Goal: Information Seeking & Learning: Learn about a topic

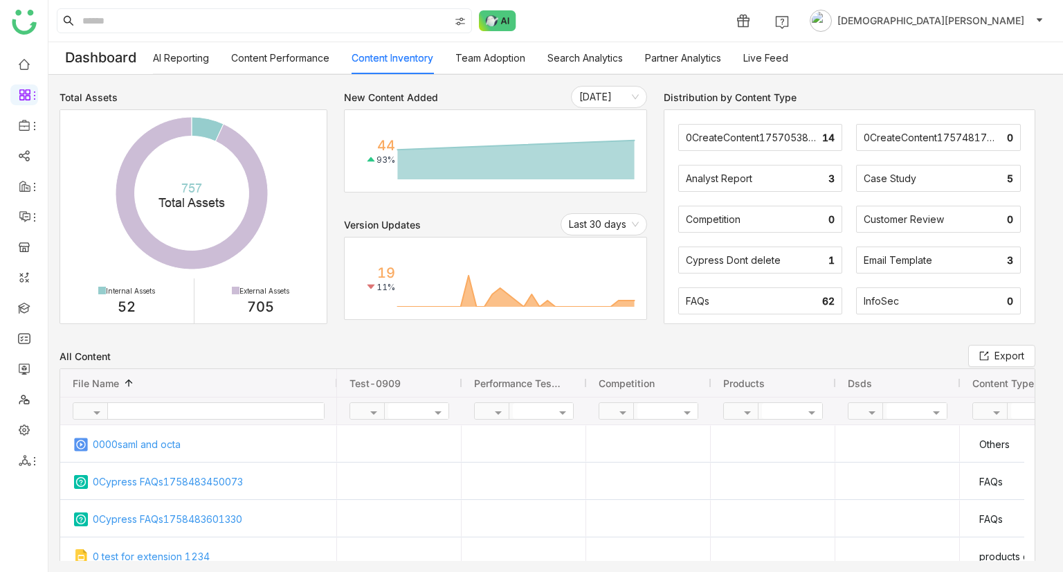
click at [466, 62] on link "Team Adoption" at bounding box center [491, 58] width 70 height 12
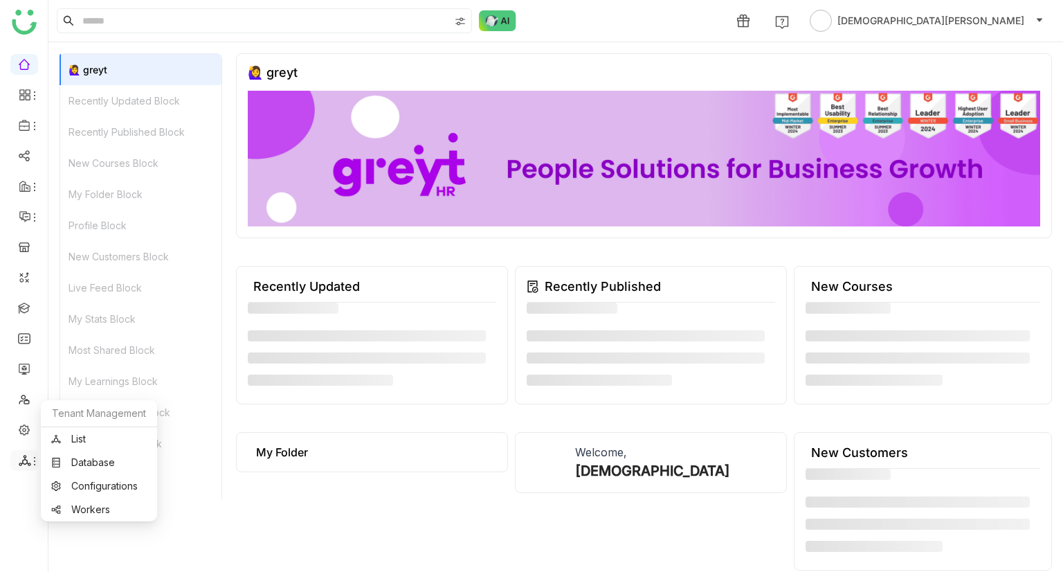
click at [22, 460] on span at bounding box center [23, 460] width 7 height 0
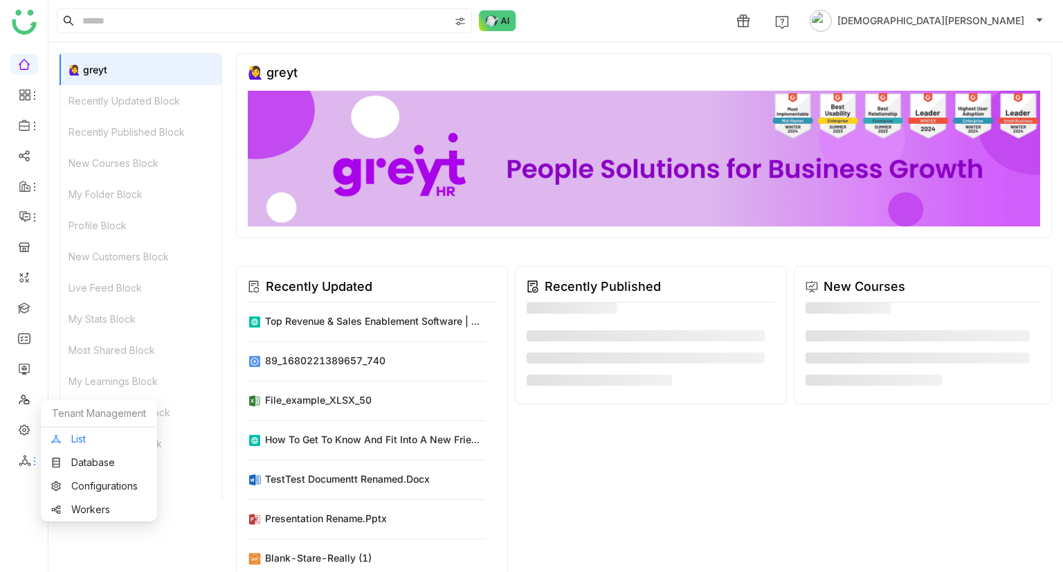
scroll to position [11, 0]
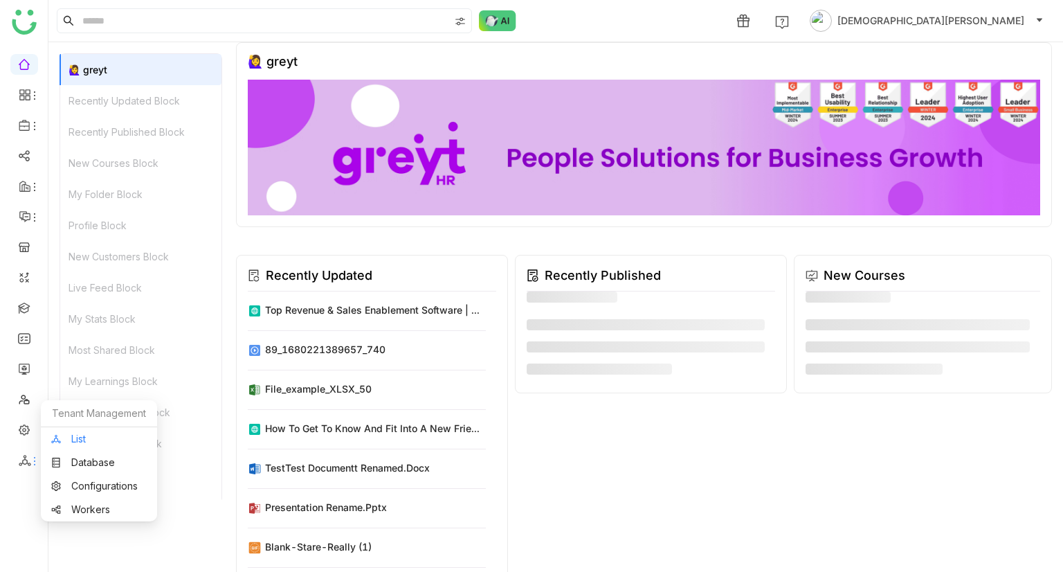
click at [84, 435] on link "List" at bounding box center [99, 439] width 96 height 10
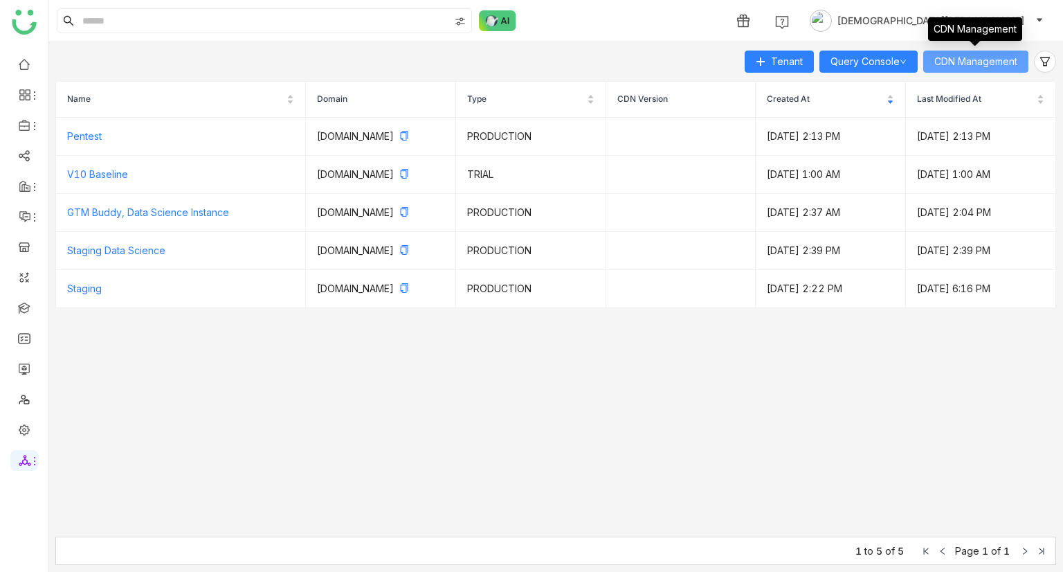
click at [975, 57] on span "CDN Management" at bounding box center [976, 61] width 83 height 15
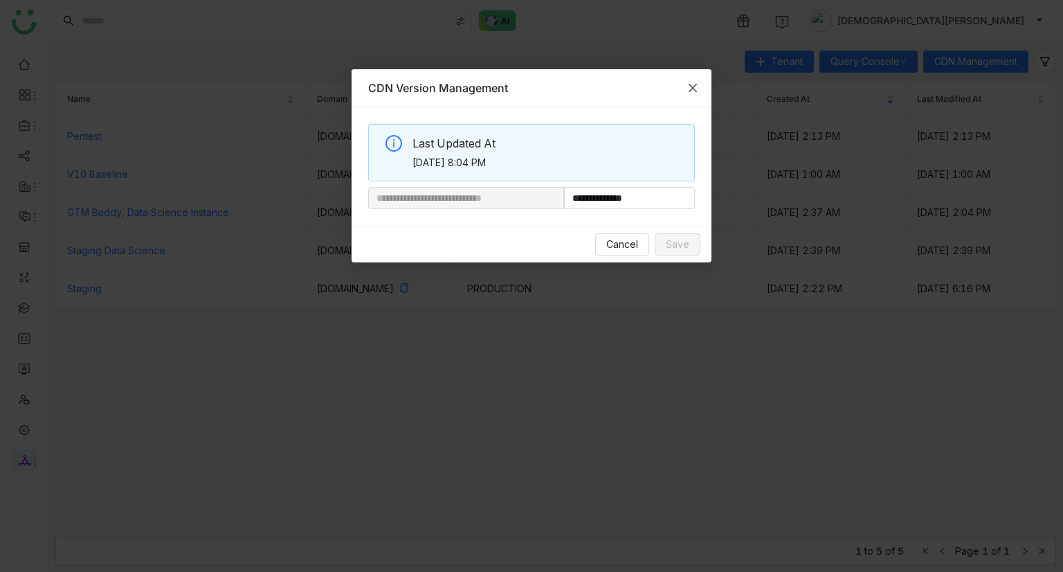
click at [694, 87] on icon "Close" at bounding box center [692, 87] width 11 height 11
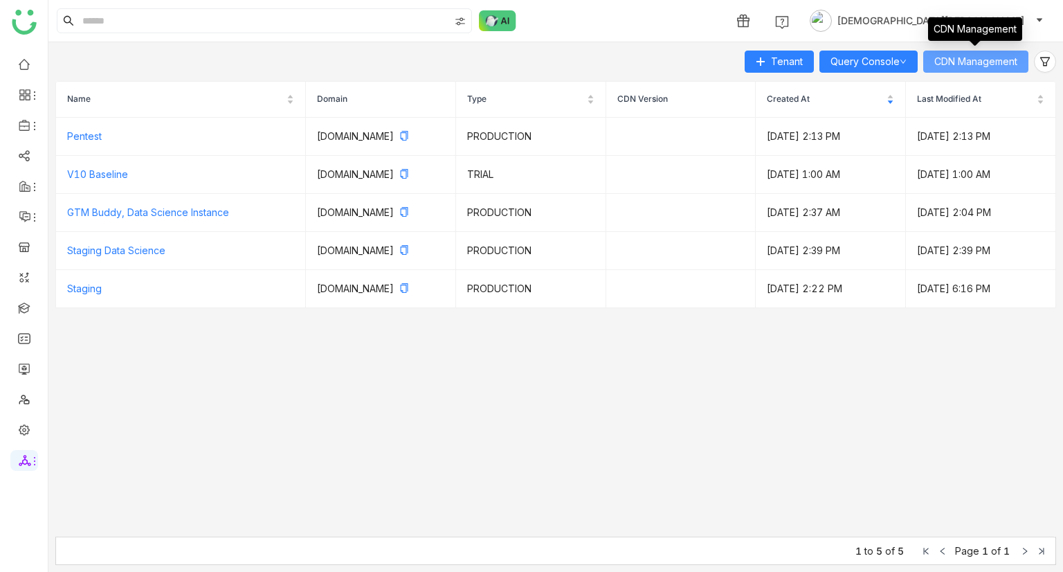
click at [956, 63] on span "CDN Management" at bounding box center [976, 61] width 83 height 15
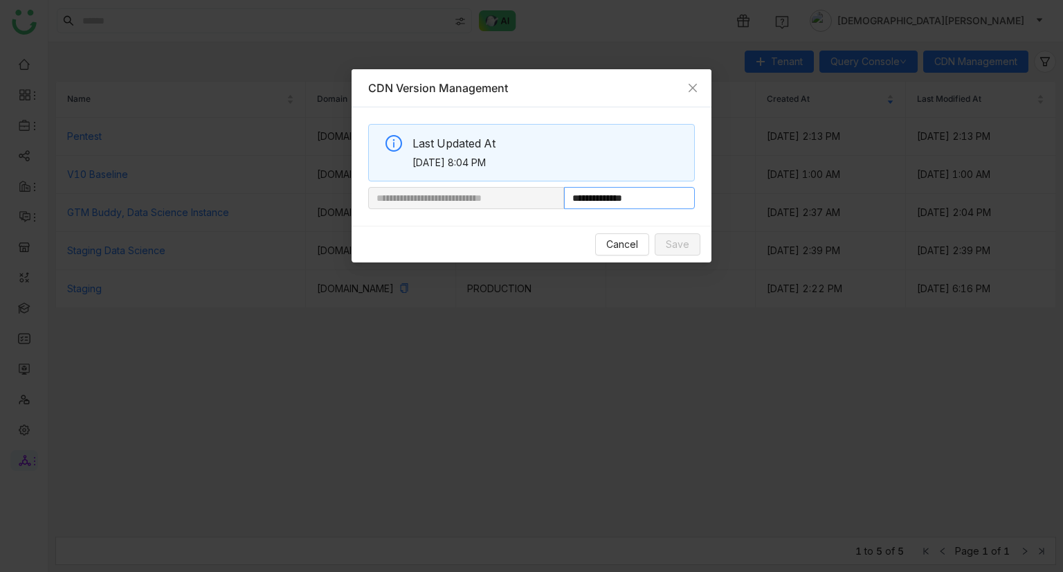
drag, startPoint x: 611, startPoint y: 199, endPoint x: 684, endPoint y: 192, distance: 73.7
click at [684, 192] on input "**********" at bounding box center [629, 198] width 131 height 22
paste input "**********"
type input "**********"
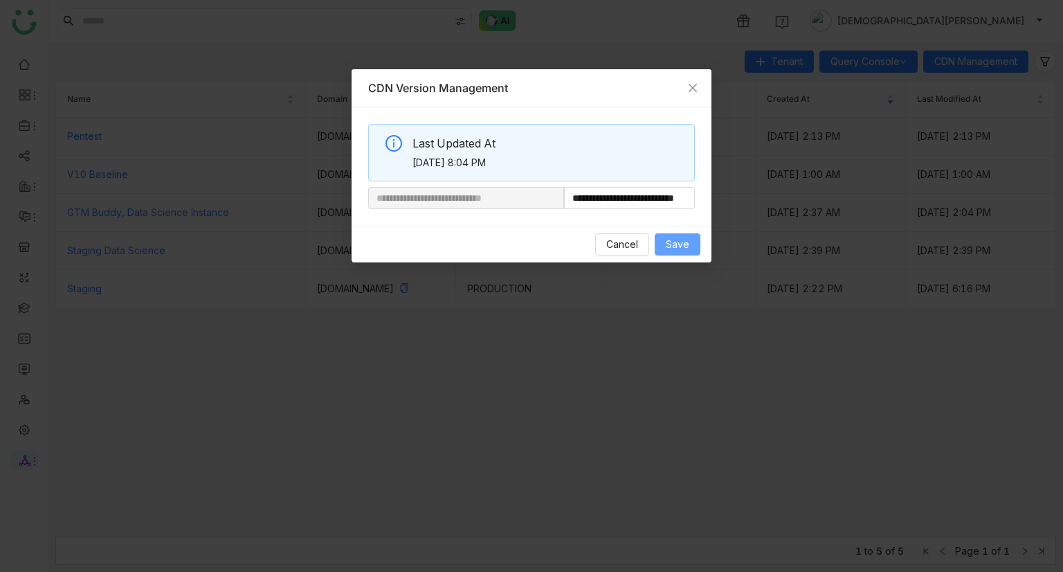
scroll to position [0, 0]
click at [678, 242] on span "Save" at bounding box center [678, 244] width 24 height 15
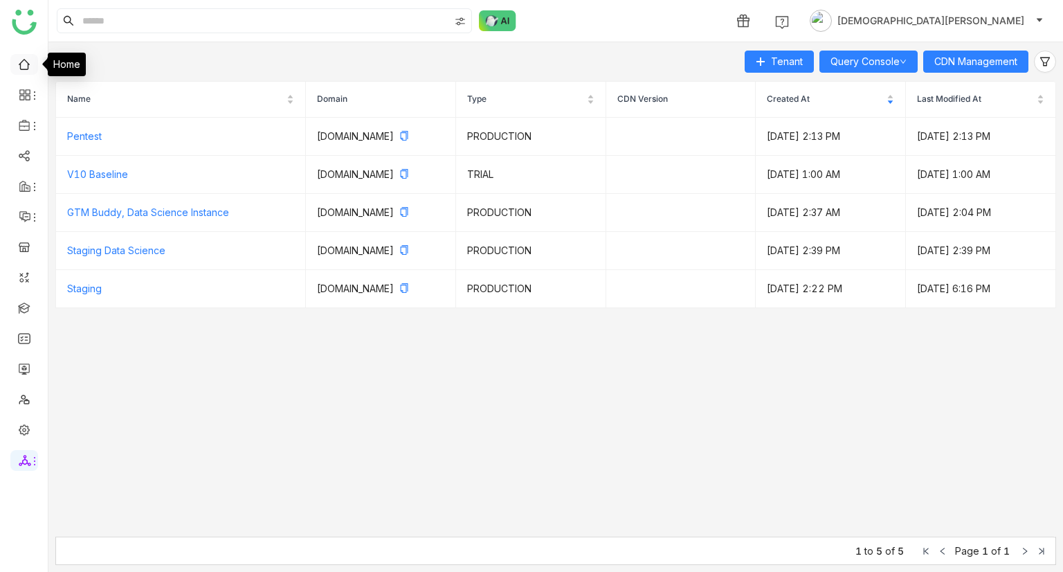
click at [18, 62] on link at bounding box center [24, 63] width 12 height 12
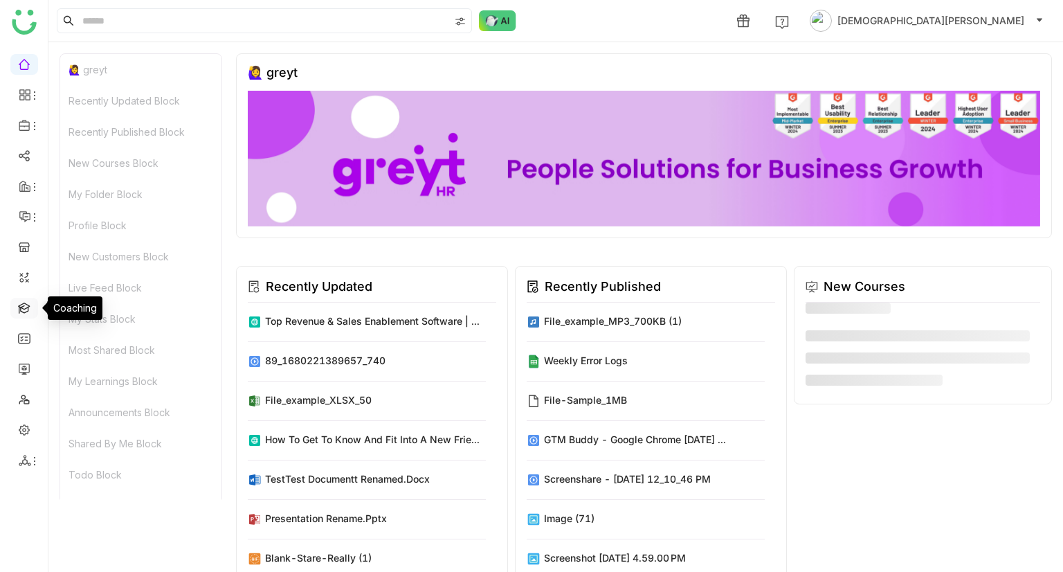
click at [19, 307] on link at bounding box center [24, 307] width 12 height 12
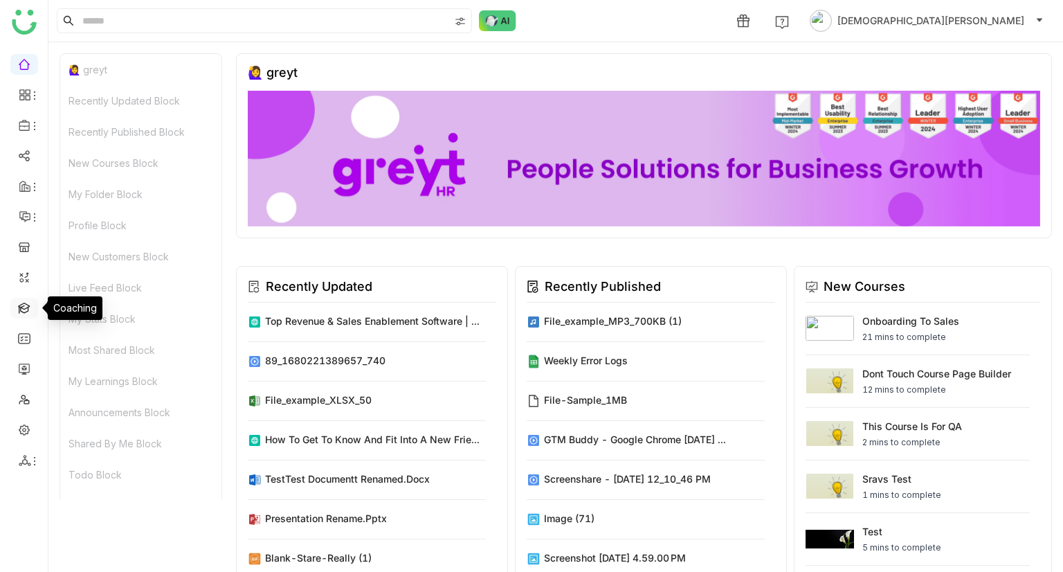
click at [19, 307] on link at bounding box center [24, 307] width 12 height 12
click at [24, 307] on link at bounding box center [24, 307] width 12 height 12
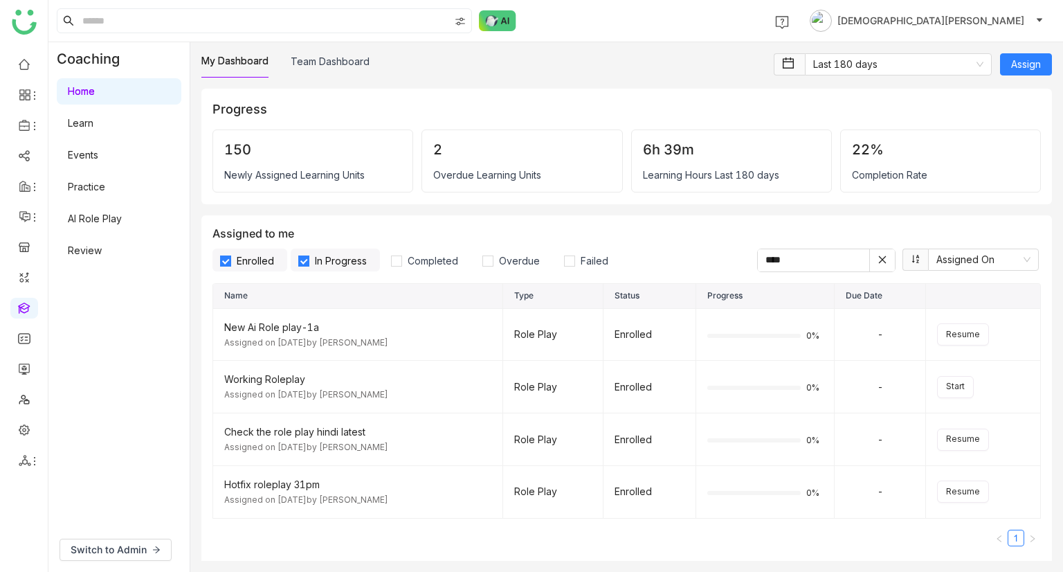
click at [340, 253] on label "In Progress" at bounding box center [335, 260] width 89 height 23
click at [258, 253] on label "Enrolled" at bounding box center [250, 260] width 75 height 23
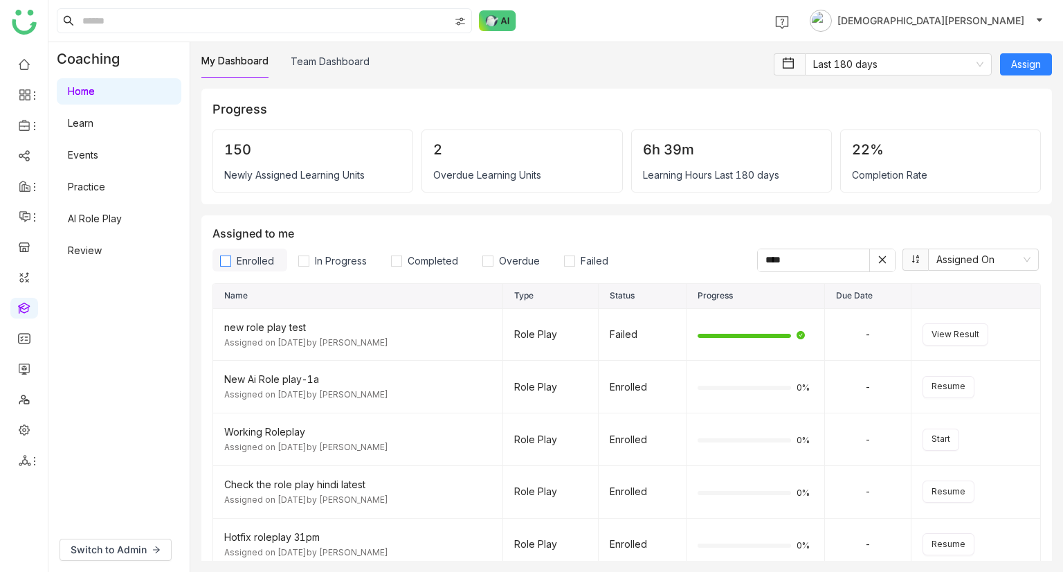
click at [258, 253] on label "Enrolled" at bounding box center [250, 260] width 75 height 23
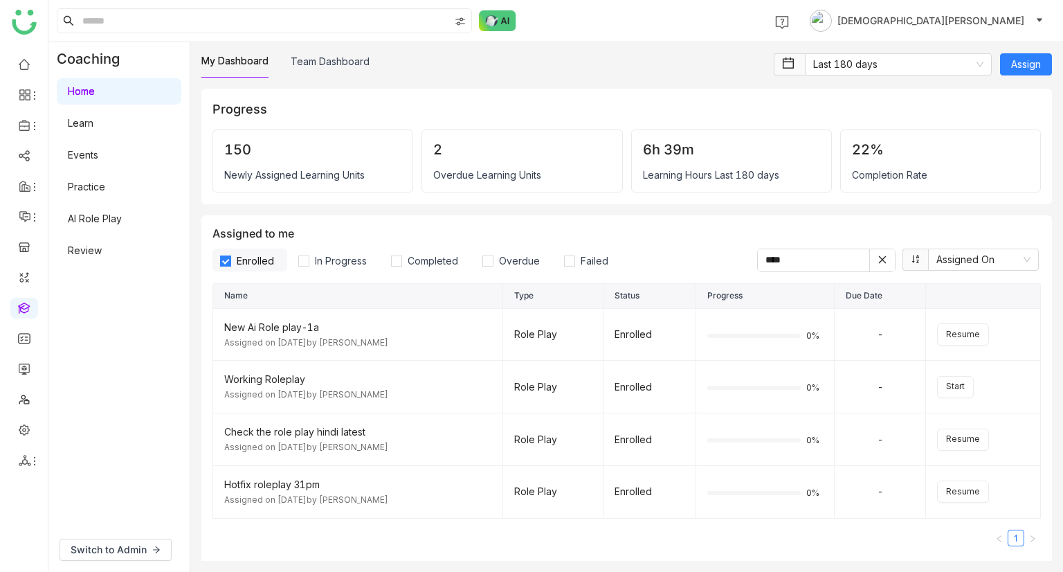
click at [93, 129] on link "Learn" at bounding box center [81, 123] width 26 height 12
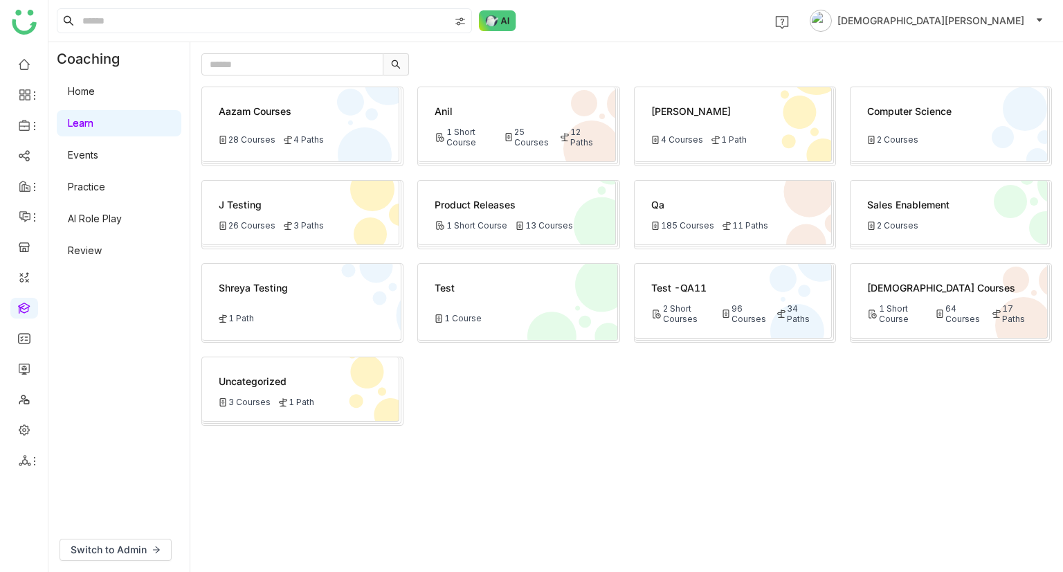
click at [95, 85] on link "Home" at bounding box center [81, 91] width 27 height 12
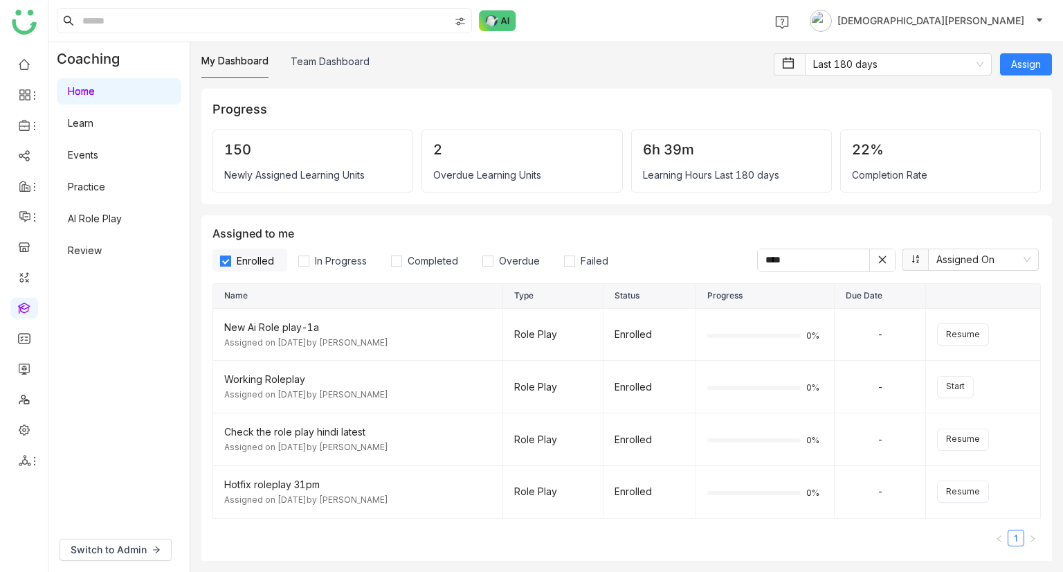
click at [96, 222] on link "AI Role Play" at bounding box center [95, 219] width 54 height 12
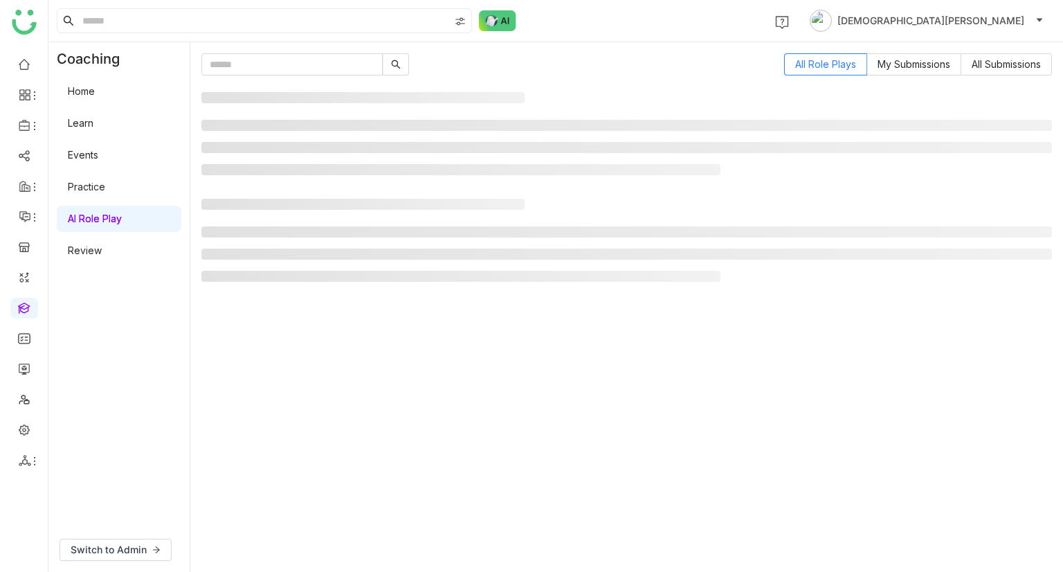
click at [96, 222] on link "AI Role Play" at bounding box center [95, 219] width 54 height 12
